Goal: Task Accomplishment & Management: Complete application form

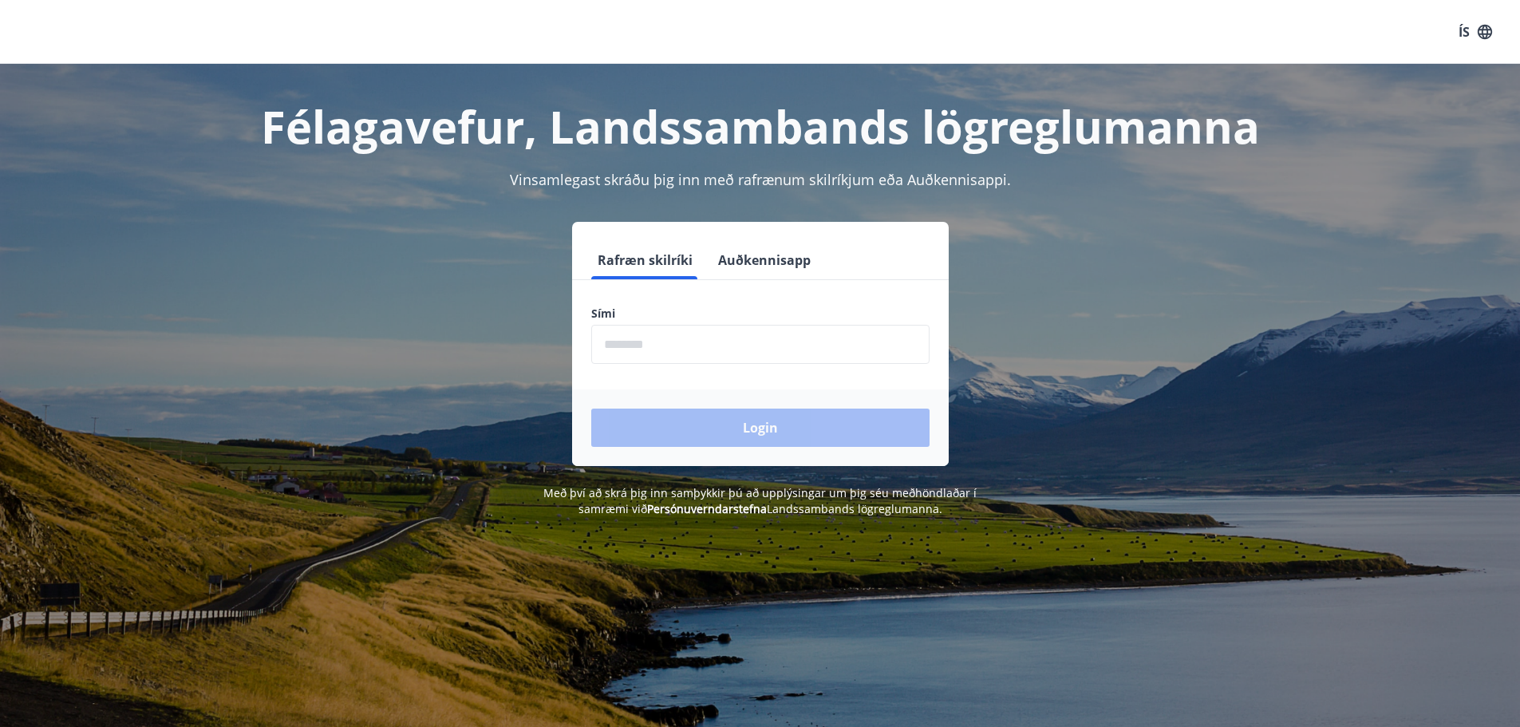
click at [626, 326] on input "phone" at bounding box center [760, 344] width 338 height 39
type input "********"
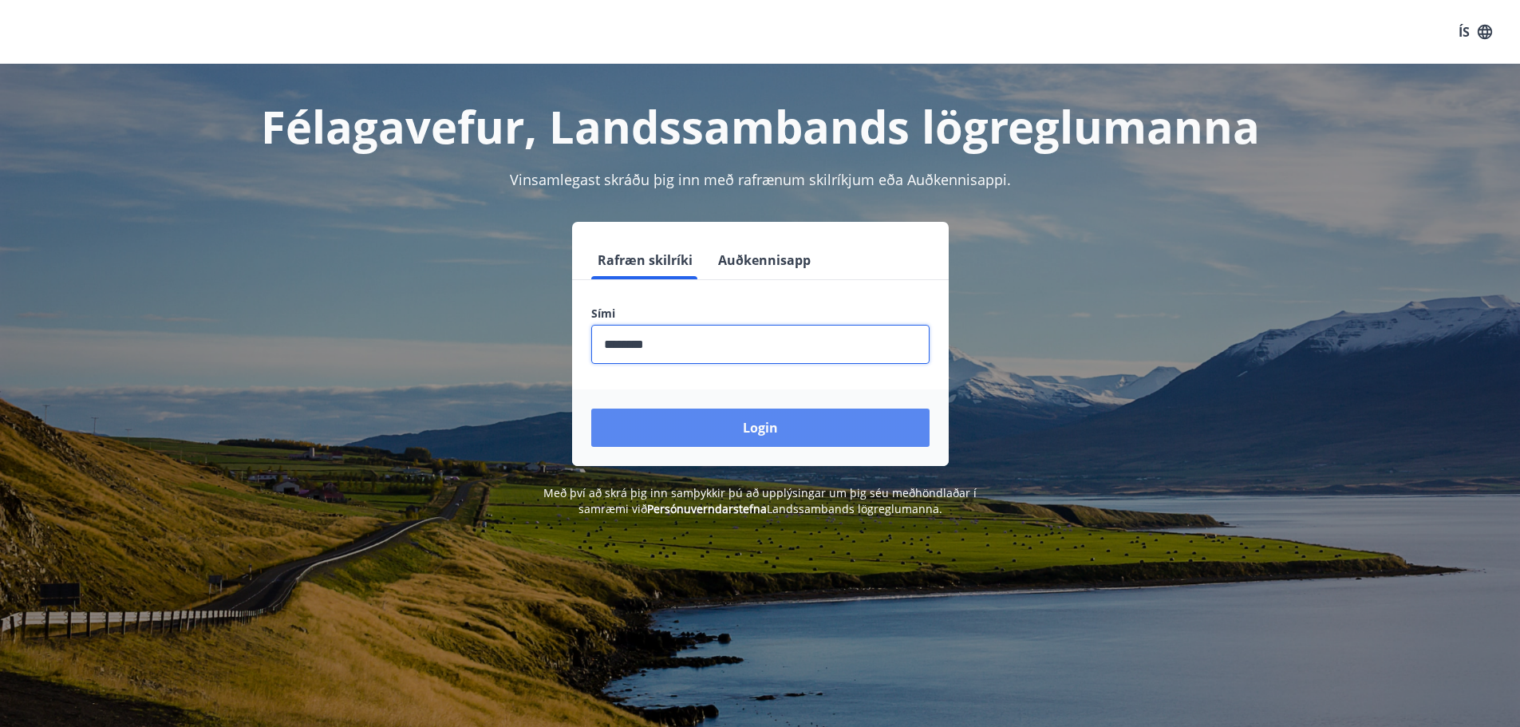
click at [835, 437] on button "Login" at bounding box center [760, 428] width 338 height 38
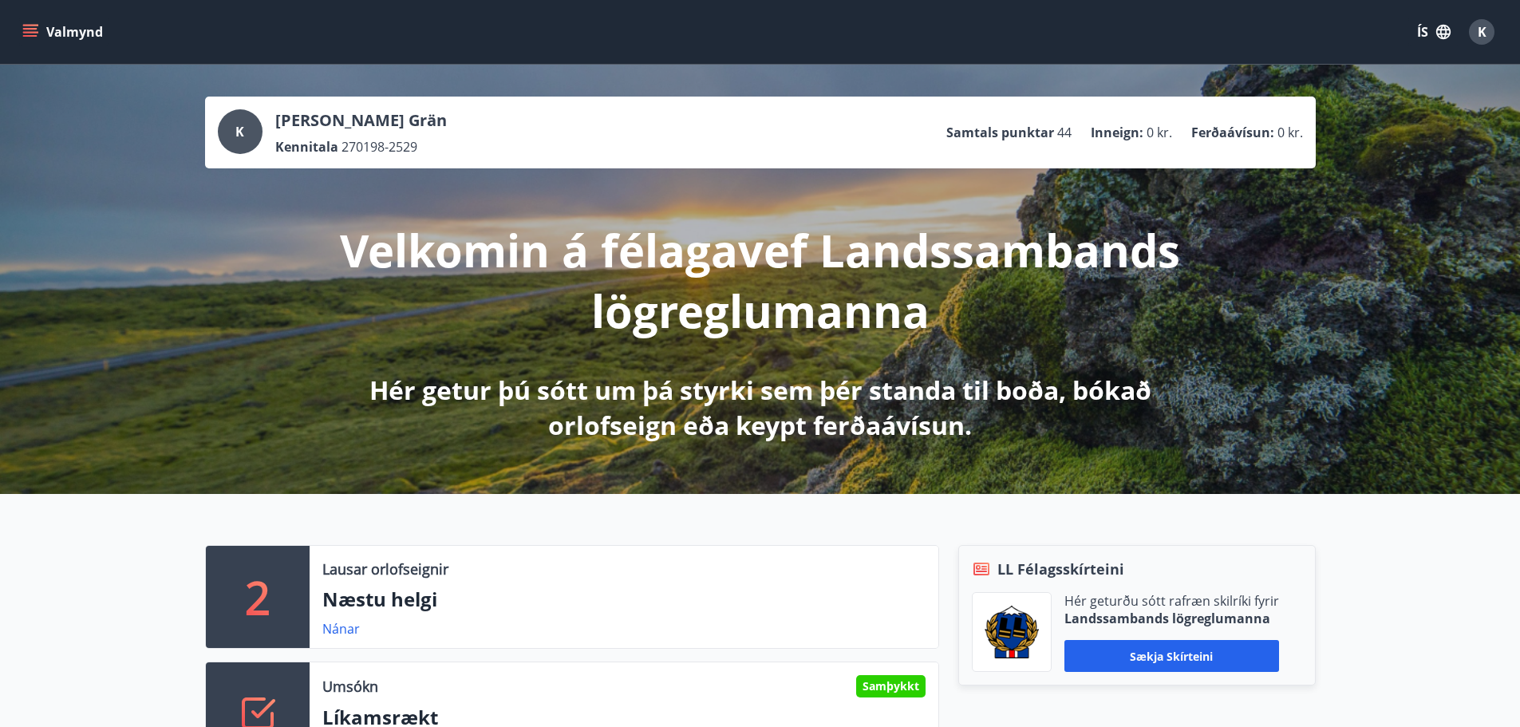
click at [24, 41] on button "Valmynd" at bounding box center [64, 32] width 90 height 29
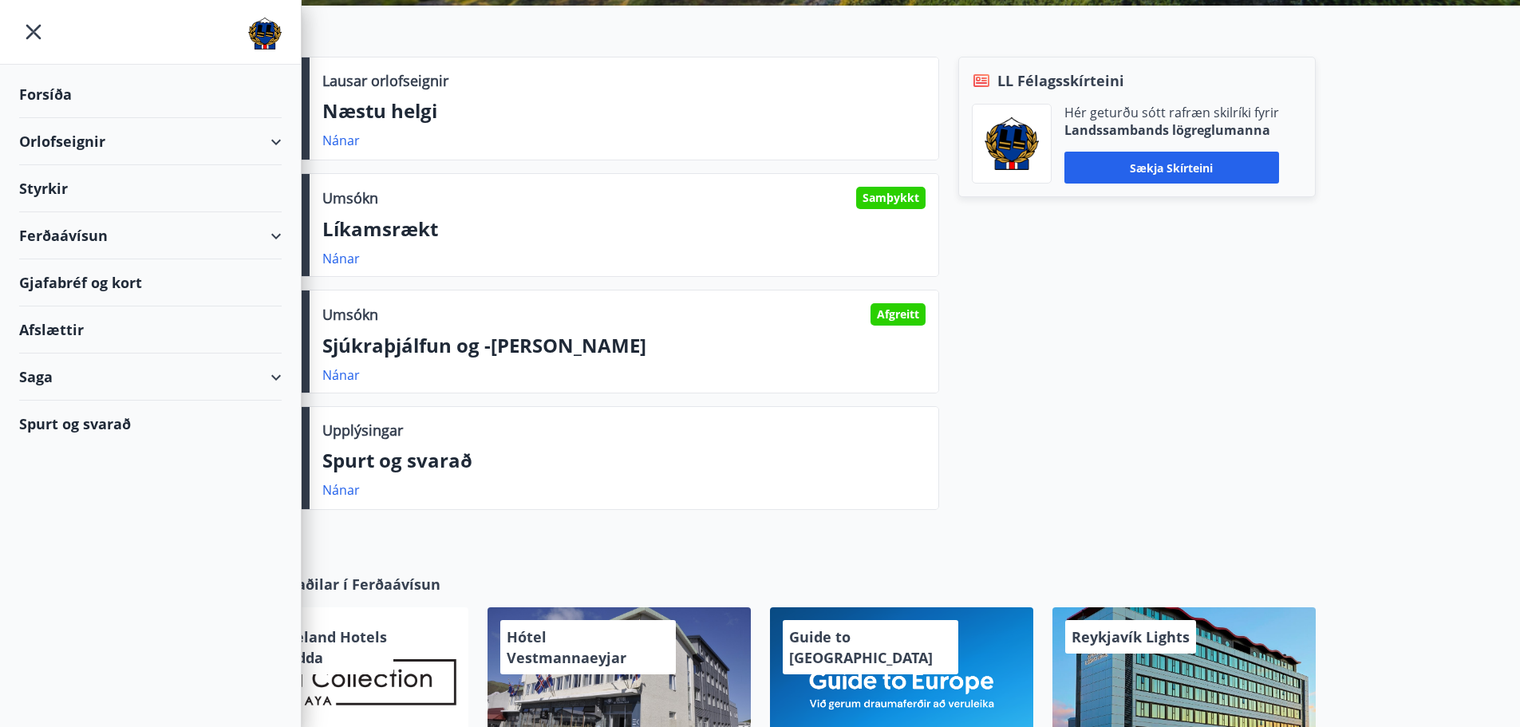
scroll to position [559, 0]
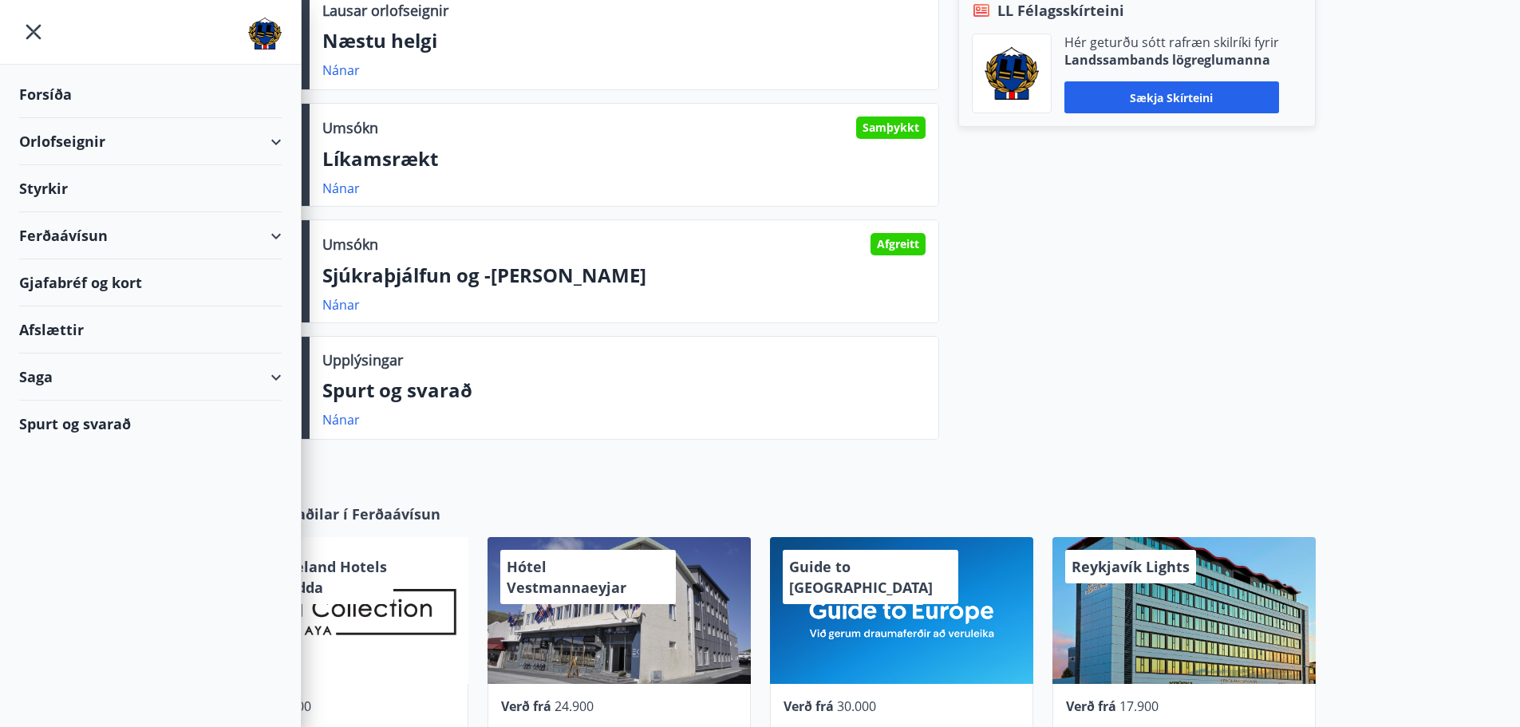
click at [61, 368] on div "Saga" at bounding box center [150, 377] width 263 height 47
click at [74, 580] on div "Styrkjasaga" at bounding box center [150, 585] width 237 height 34
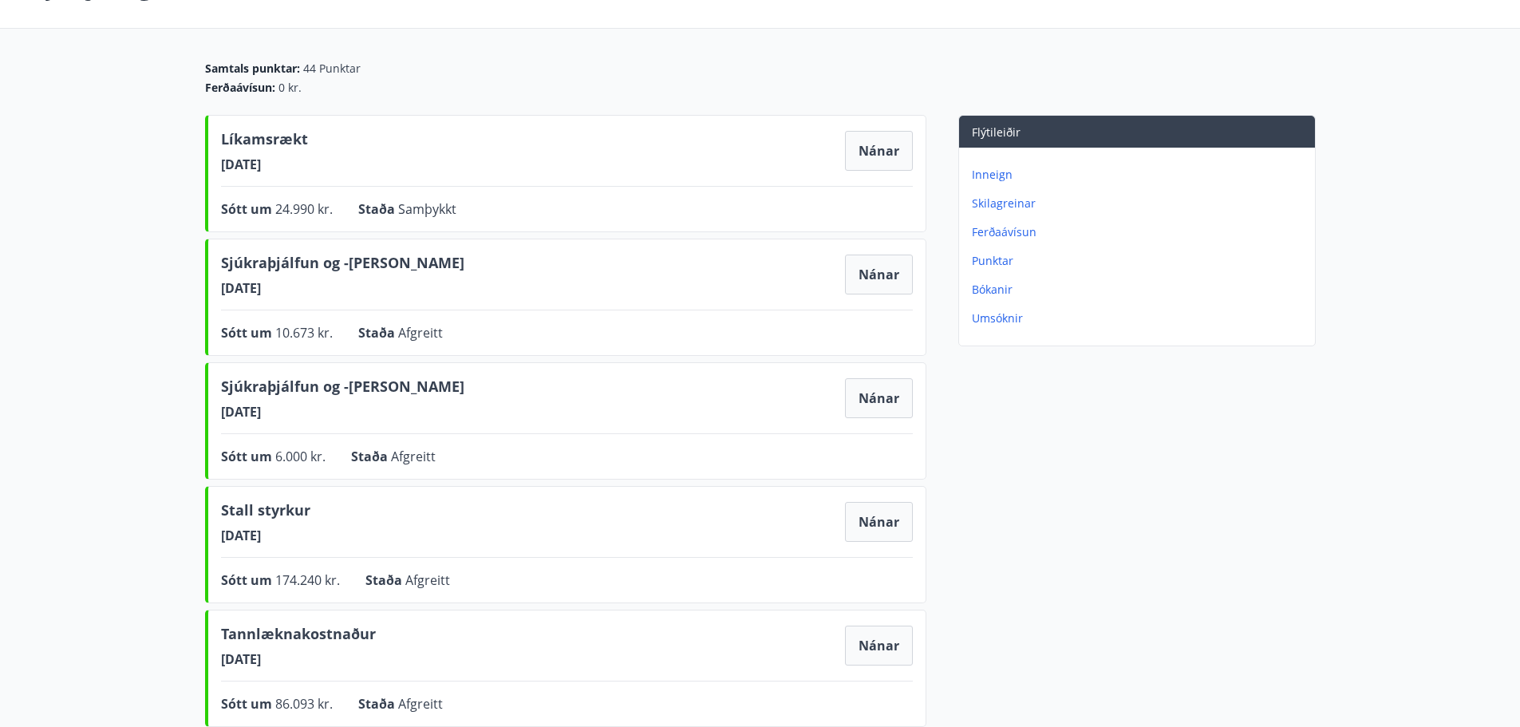
scroll to position [239, 0]
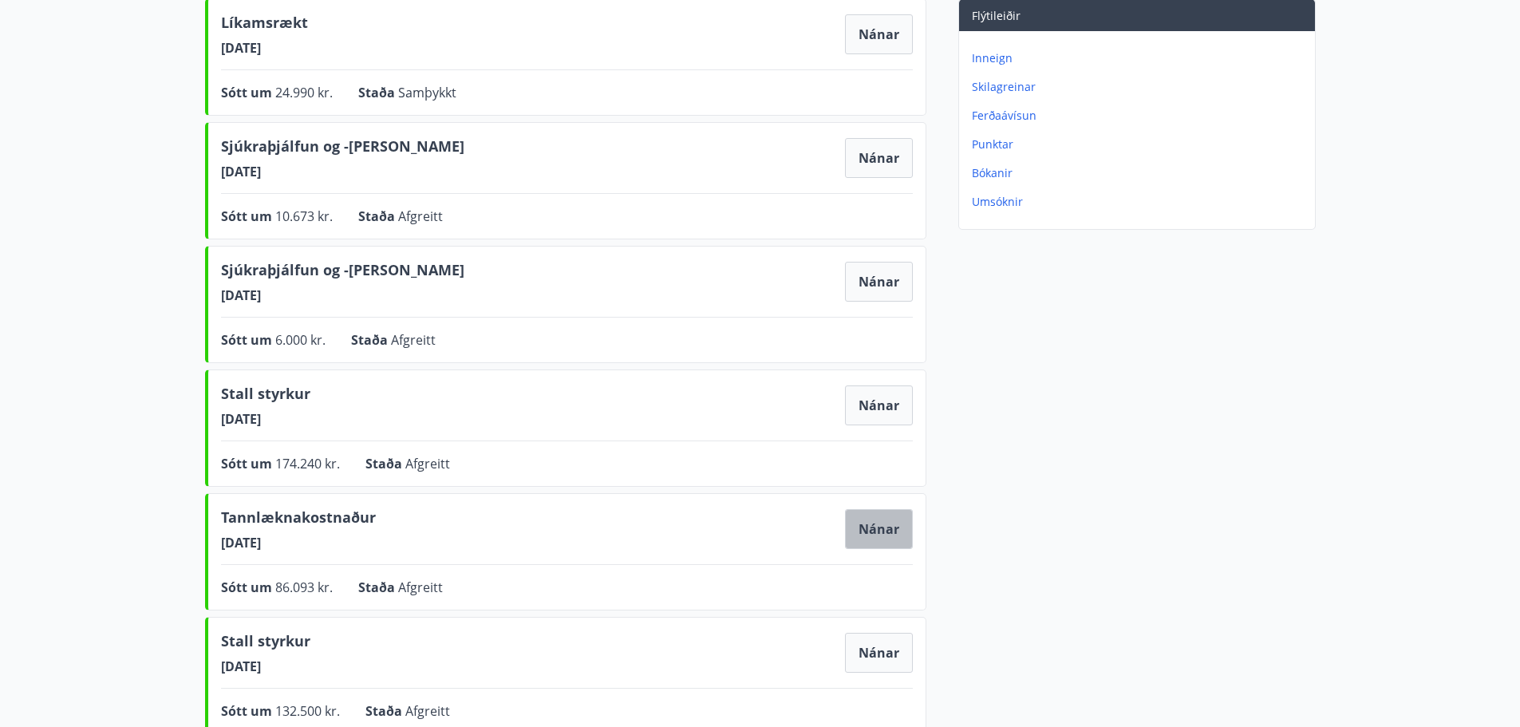
click at [905, 527] on button "Nánar" at bounding box center [879, 529] width 68 height 40
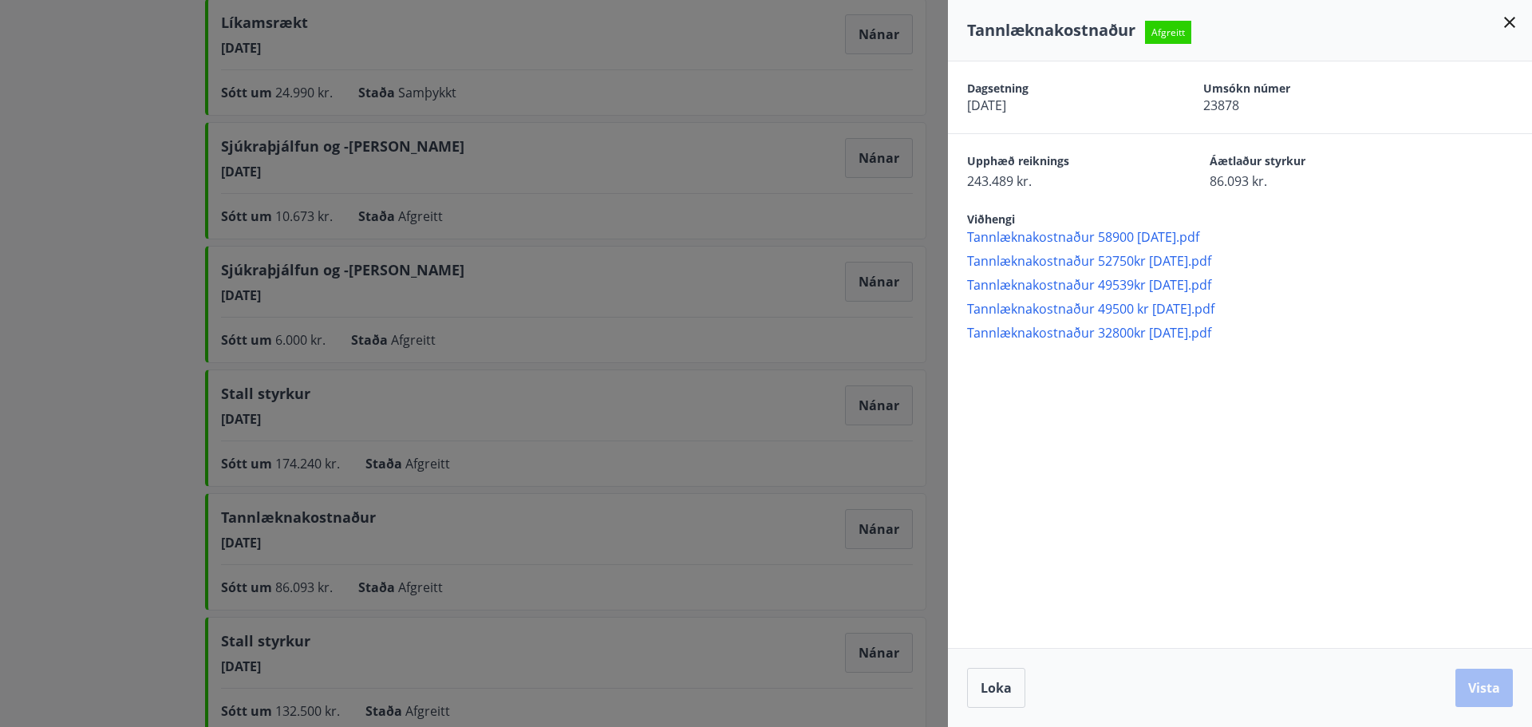
click at [32, 344] on div at bounding box center [766, 363] width 1532 height 727
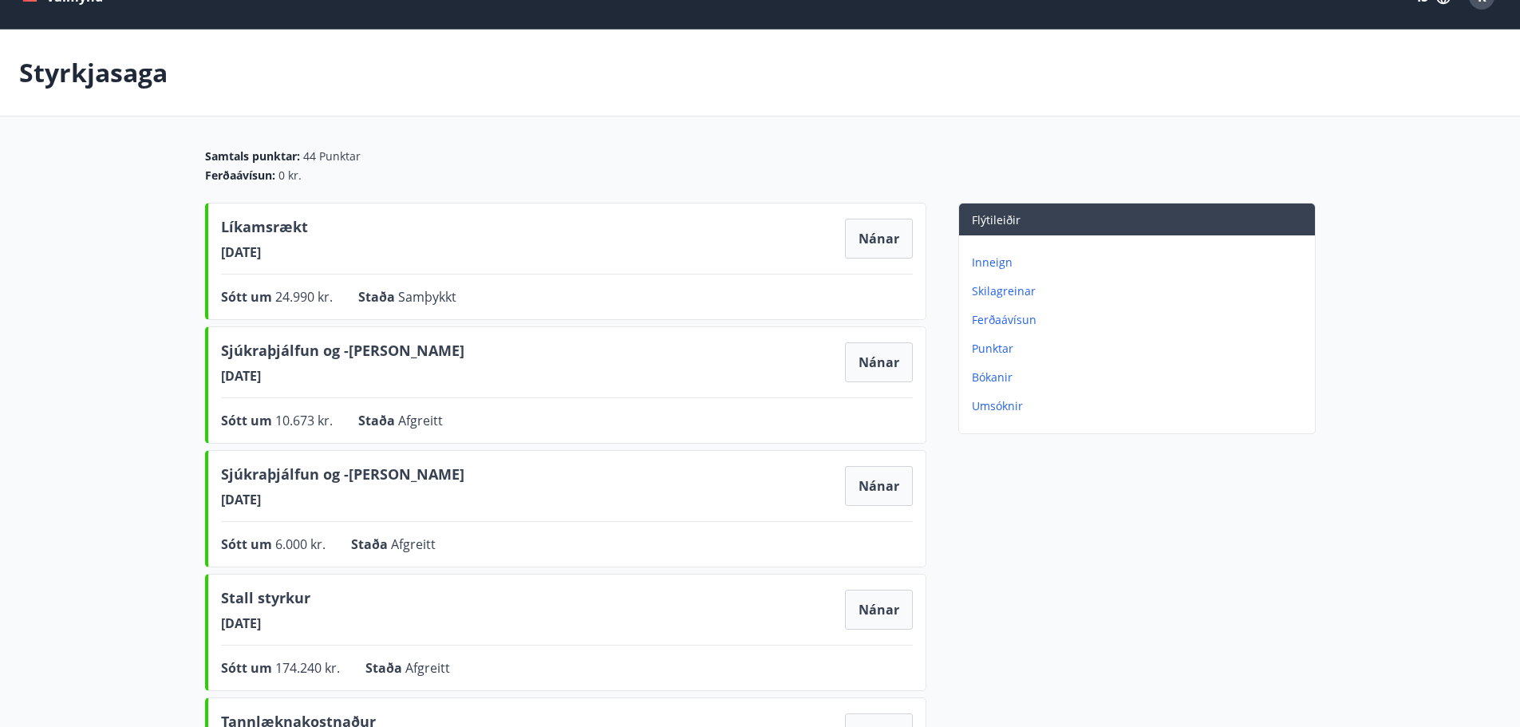
scroll to position [0, 0]
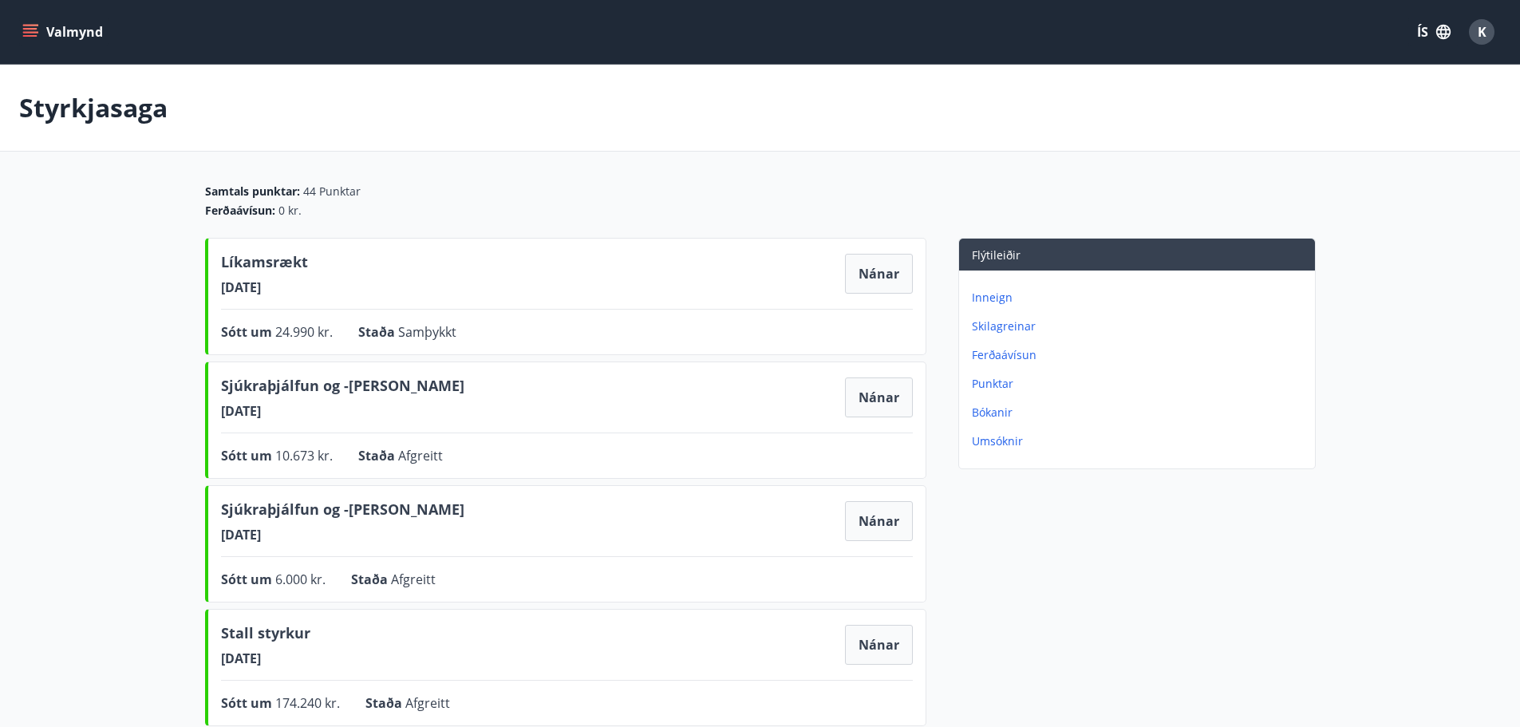
click at [31, 27] on icon "menu" at bounding box center [30, 32] width 16 height 16
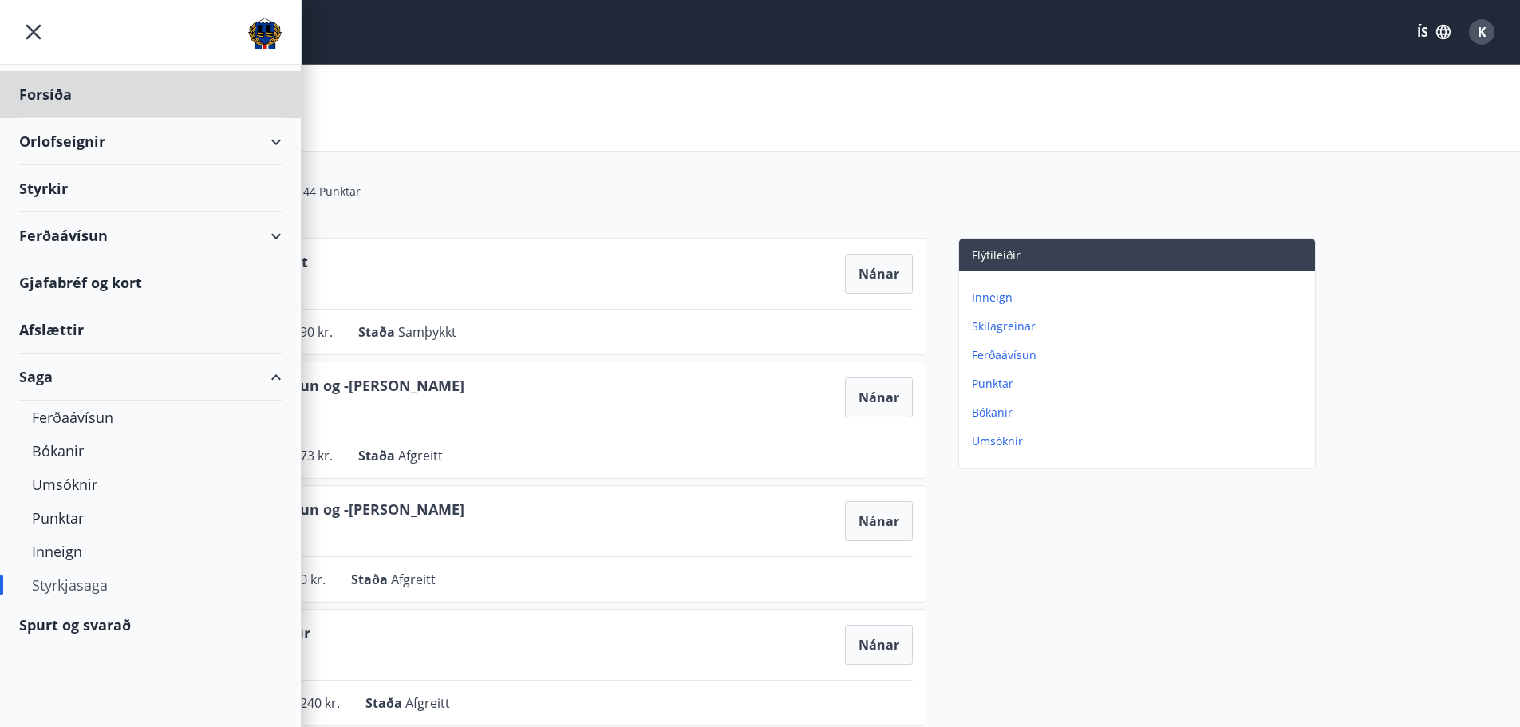
click at [58, 181] on div "Styrkir" at bounding box center [150, 188] width 263 height 47
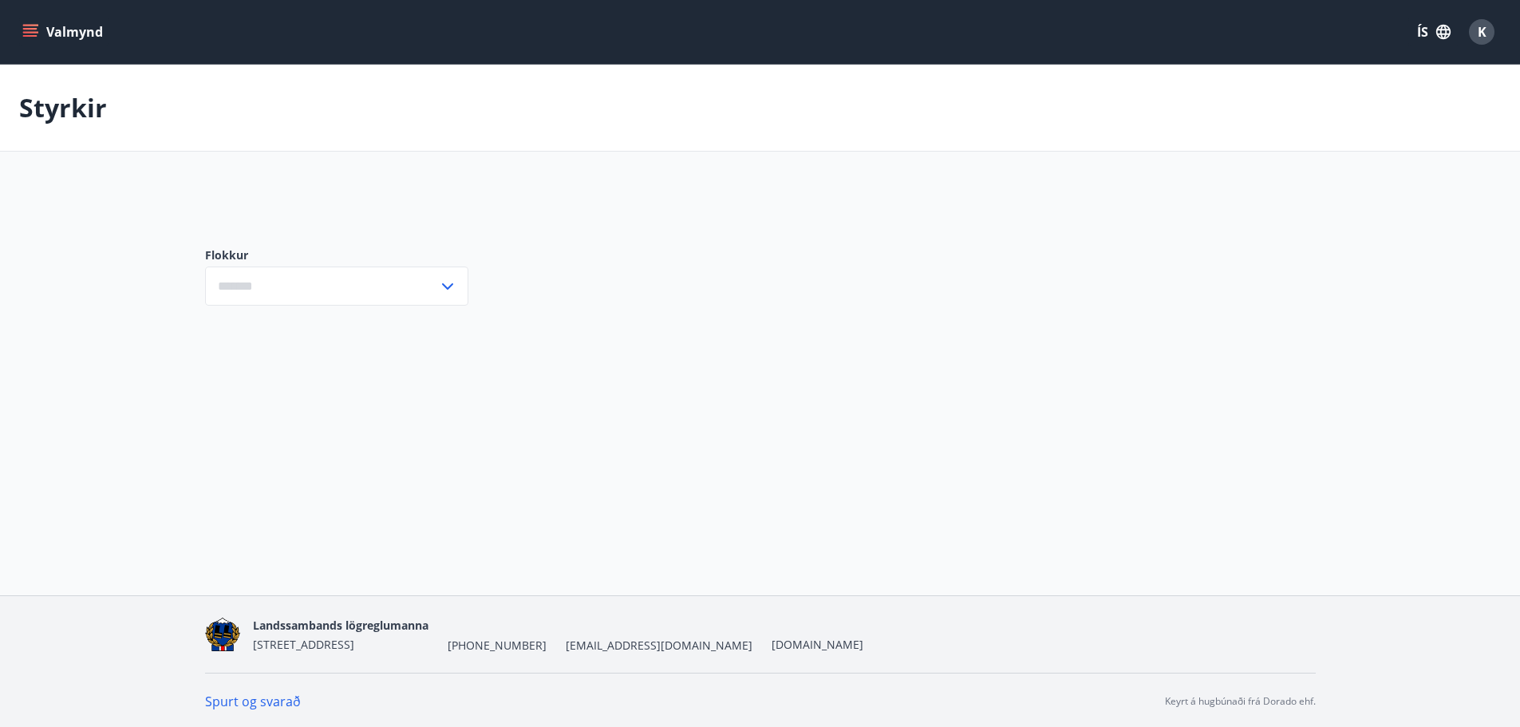
type input "***"
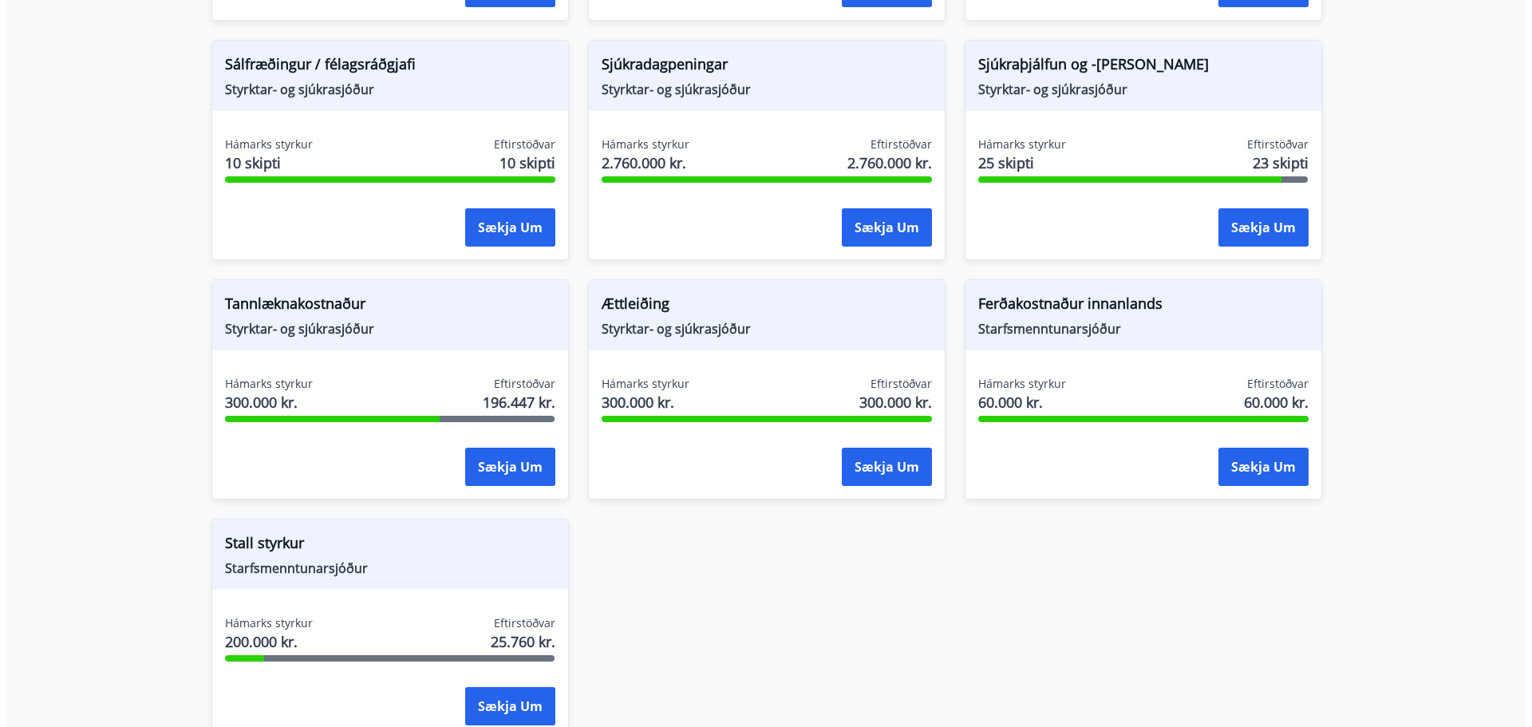
scroll to position [1277, 0]
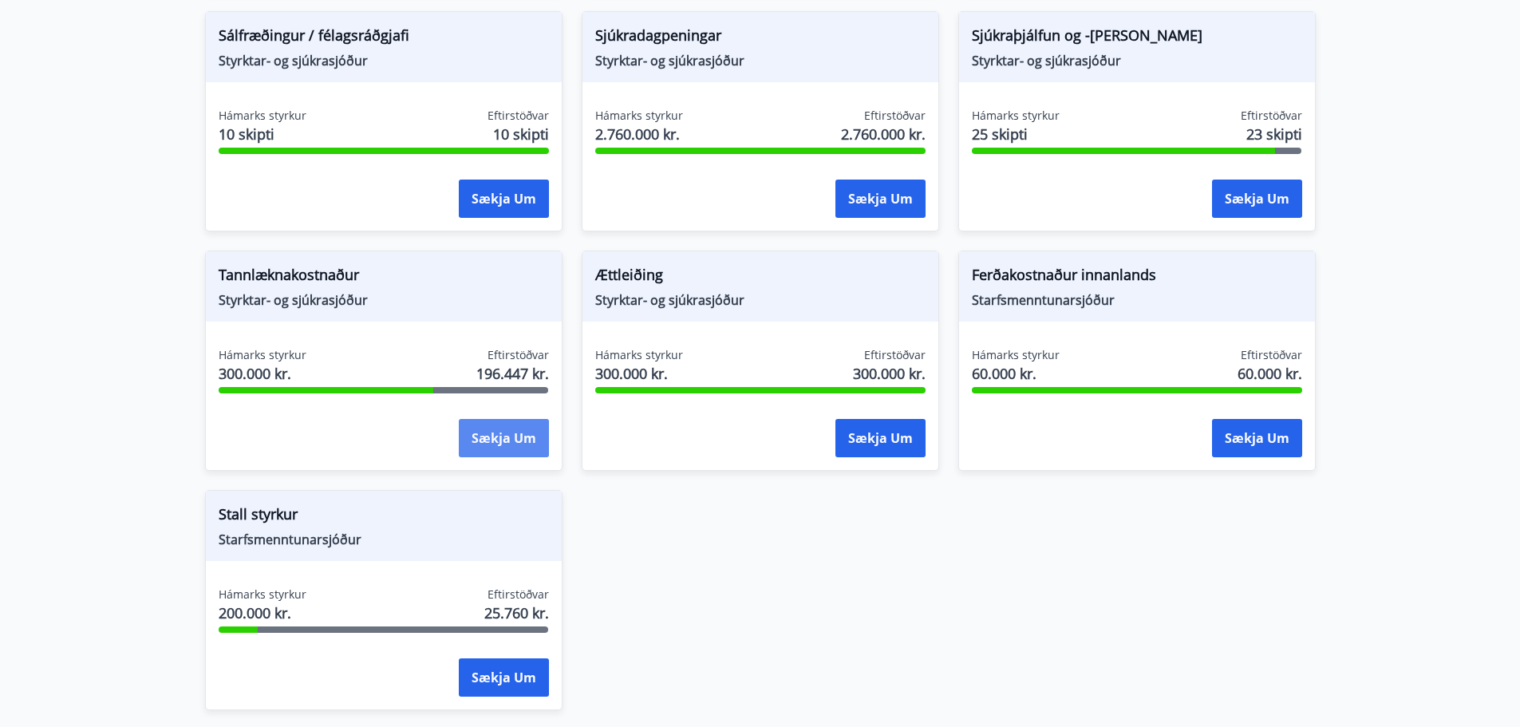
click at [491, 433] on button "Sækja um" at bounding box center [504, 438] width 90 height 38
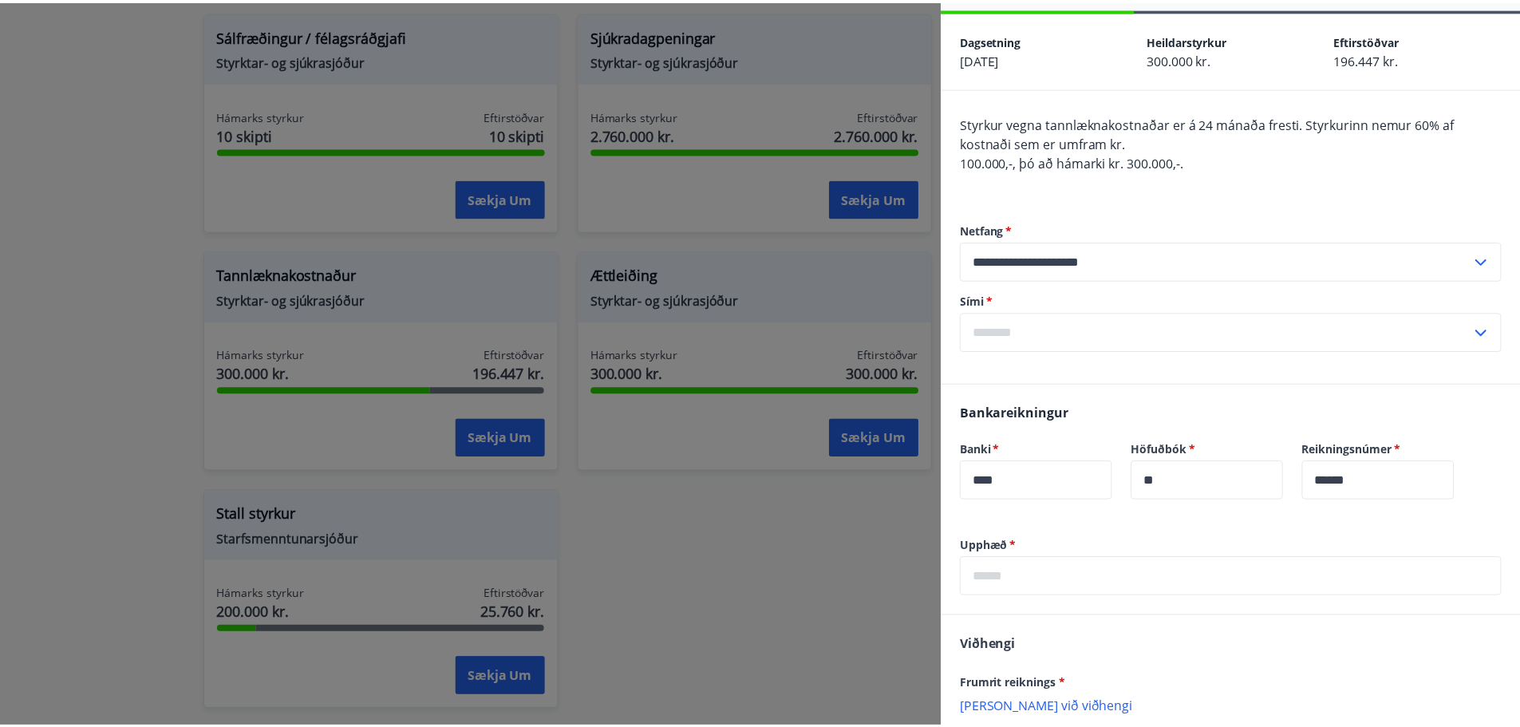
scroll to position [80, 0]
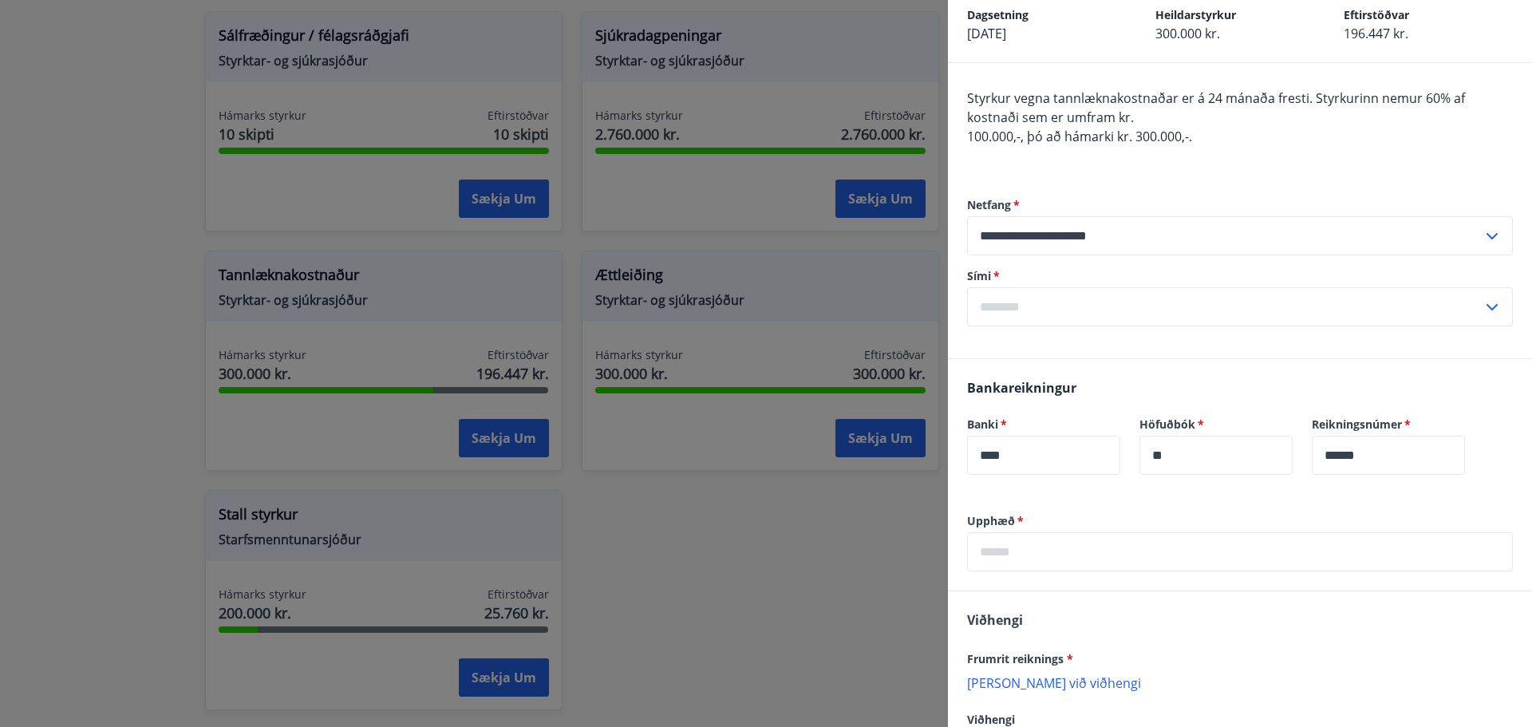
click at [176, 310] on div at bounding box center [766, 363] width 1532 height 727
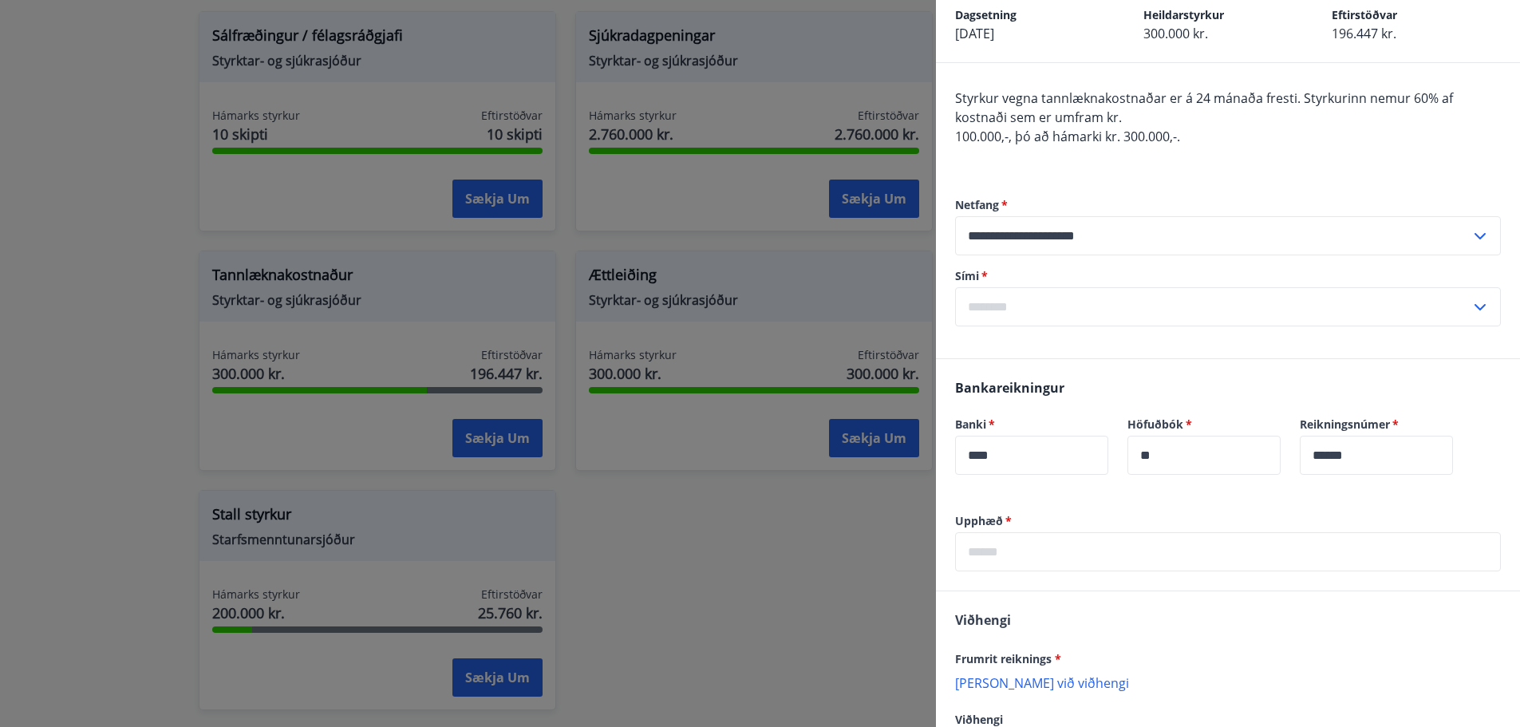
scroll to position [0, 0]
